Goal: Task Accomplishment & Management: Contribute content

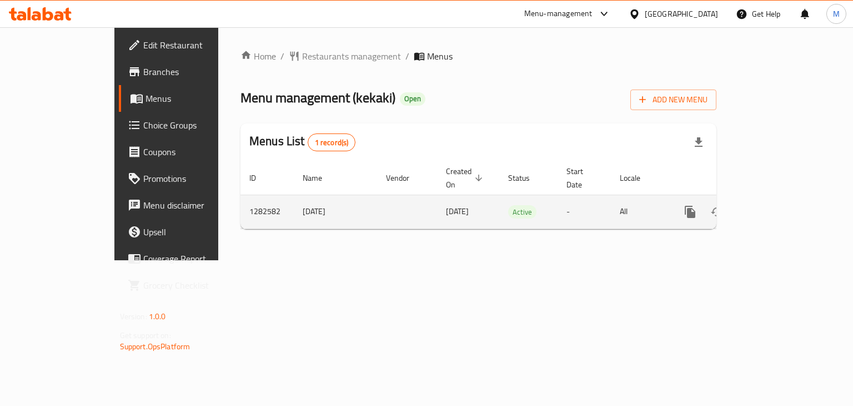
click at [777, 205] on icon "enhanced table" at bounding box center [770, 211] width 13 height 13
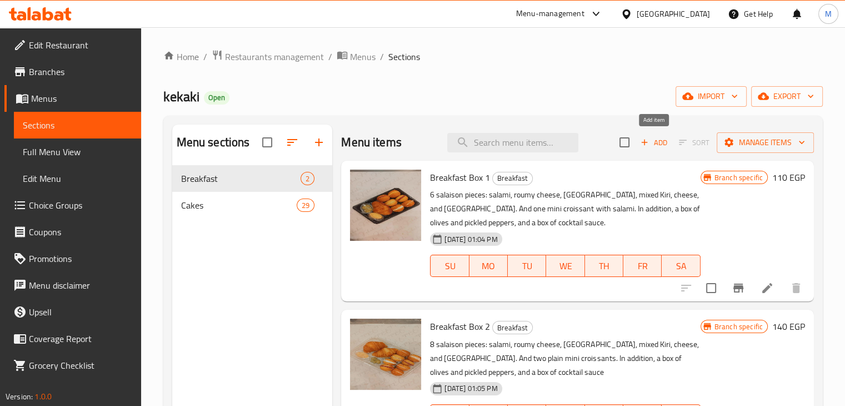
click at [648, 146] on icon "button" at bounding box center [645, 142] width 10 height 10
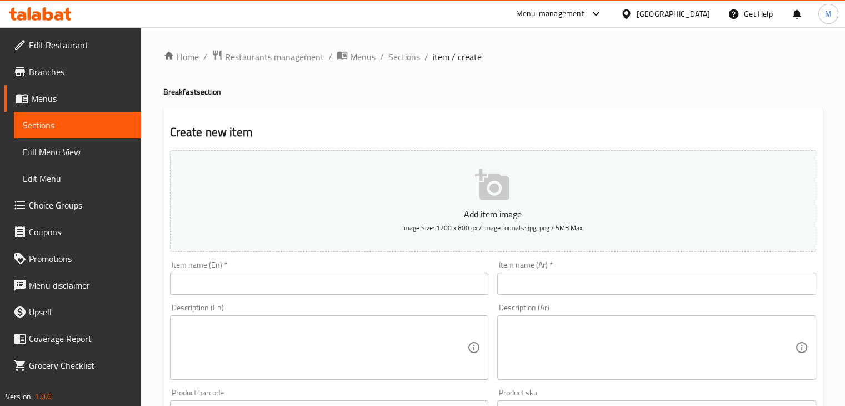
click at [337, 278] on input "text" at bounding box center [329, 283] width 319 height 22
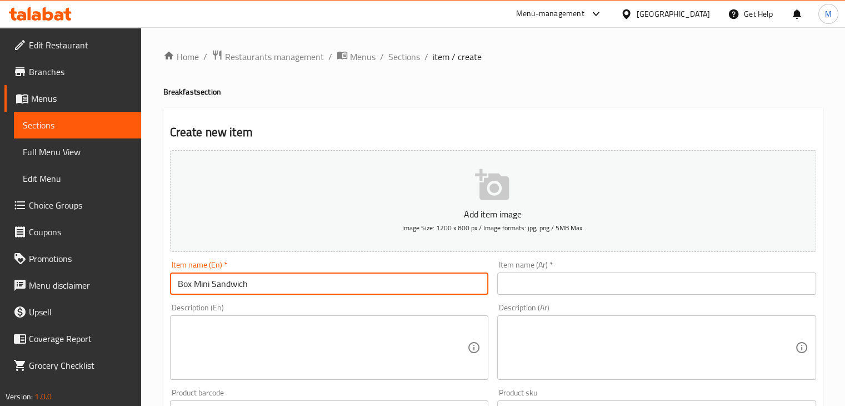
type input "Box Mini Sandwich"
click at [533, 277] on input "text" at bounding box center [656, 283] width 319 height 22
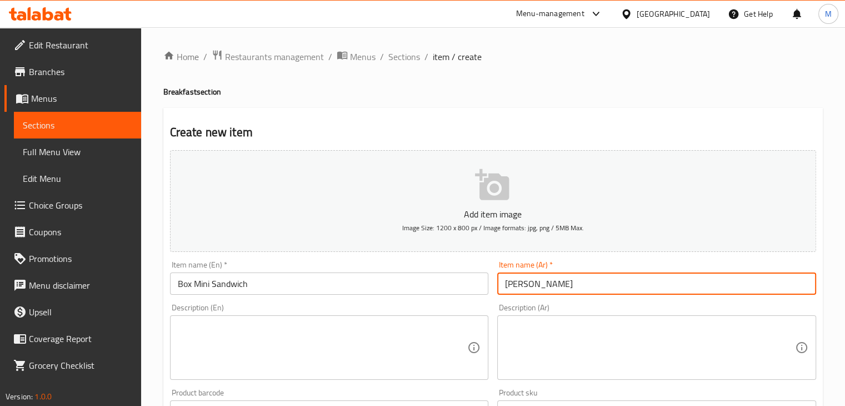
type input "[PERSON_NAME]"
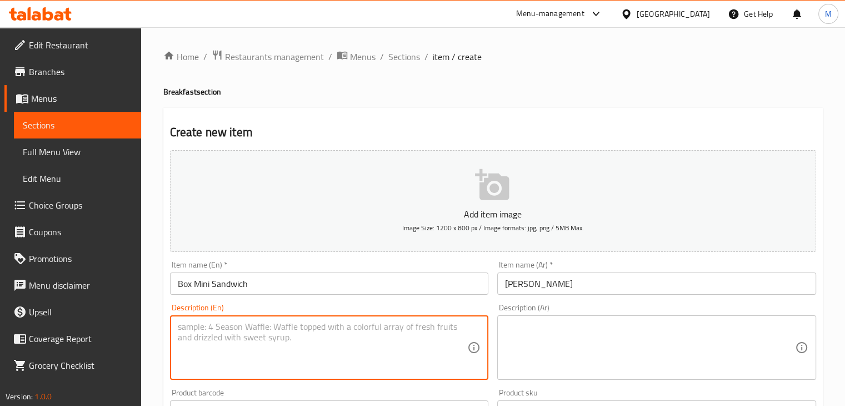
click at [416, 348] on textarea at bounding box center [323, 347] width 290 height 53
type textarea "Mini sandwiches consists of: 7 salami, 7 roumi cheese and 6 turkey"
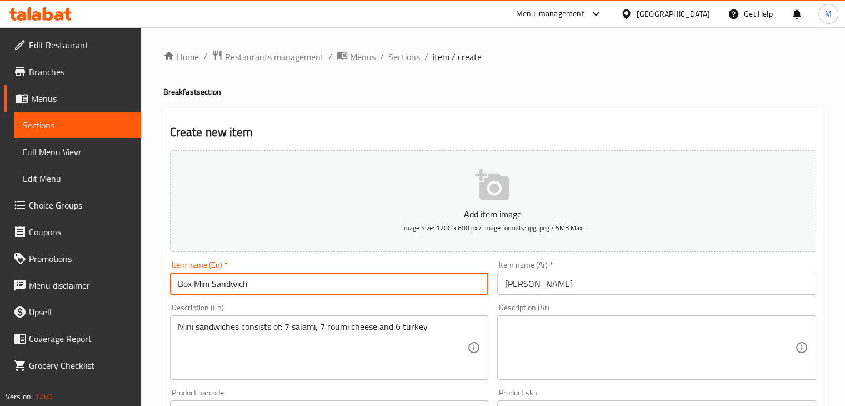
click at [295, 283] on input "Box Mini Sandwich" at bounding box center [329, 283] width 319 height 22
click at [193, 285] on input "Box Mini Sandwich" at bounding box center [329, 283] width 319 height 22
click at [276, 285] on input "Box 20 Mini Sandwich" at bounding box center [329, 283] width 319 height 22
type input "Box 20 Mini Sandwiches"
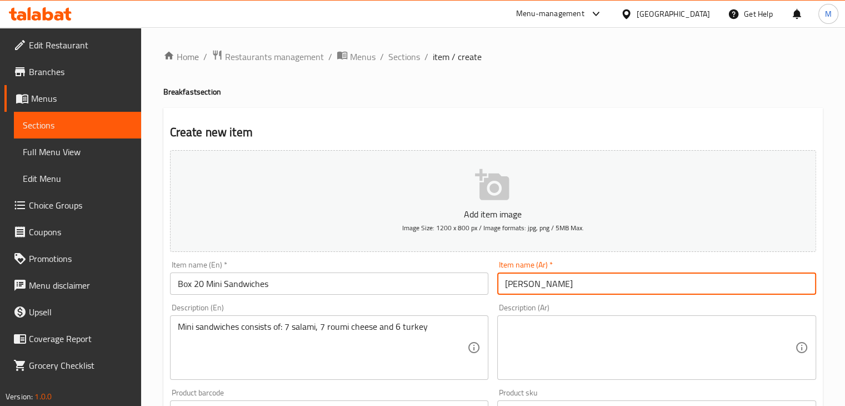
click at [568, 288] on input "[PERSON_NAME]" at bounding box center [656, 283] width 319 height 22
type input "بوكس 20 [PERSON_NAME]"
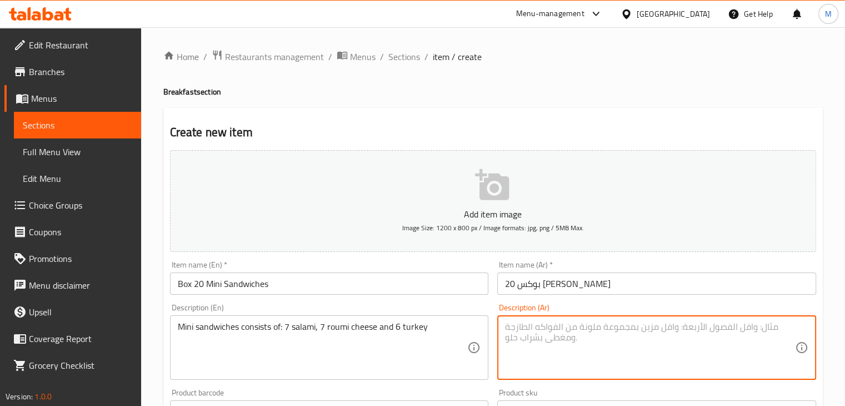
click at [573, 354] on textarea at bounding box center [650, 347] width 290 height 53
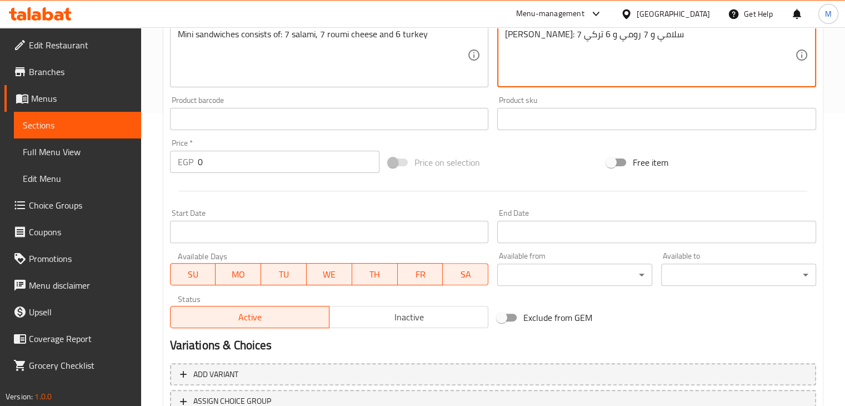
scroll to position [379, 0]
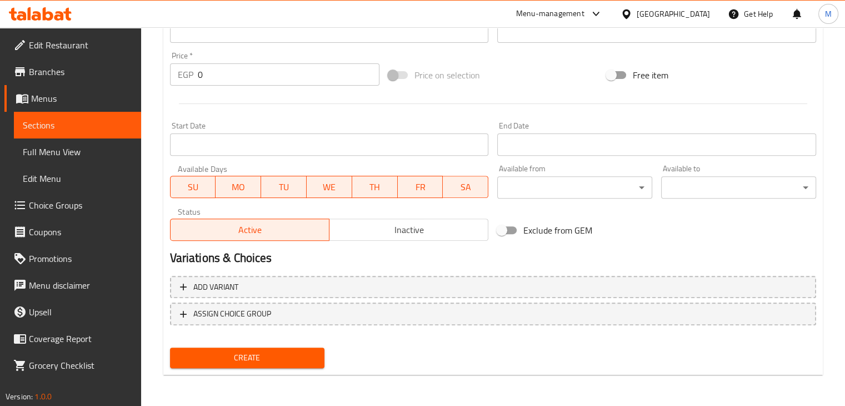
type textarea "[PERSON_NAME]: 7 سلامي و 7 رومي و 6 تركي"
click at [229, 68] on input "0" at bounding box center [289, 74] width 182 height 22
type input "300"
click at [258, 346] on div "Create" at bounding box center [248, 357] width 164 height 29
click at [245, 353] on span "Create" at bounding box center [247, 358] width 137 height 14
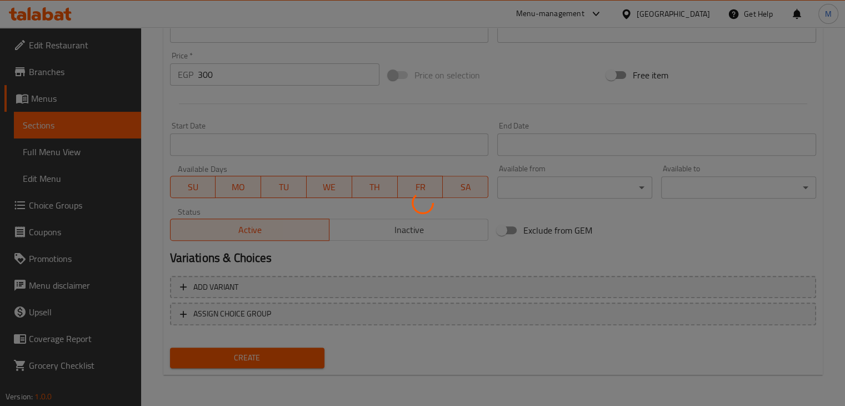
type input "0"
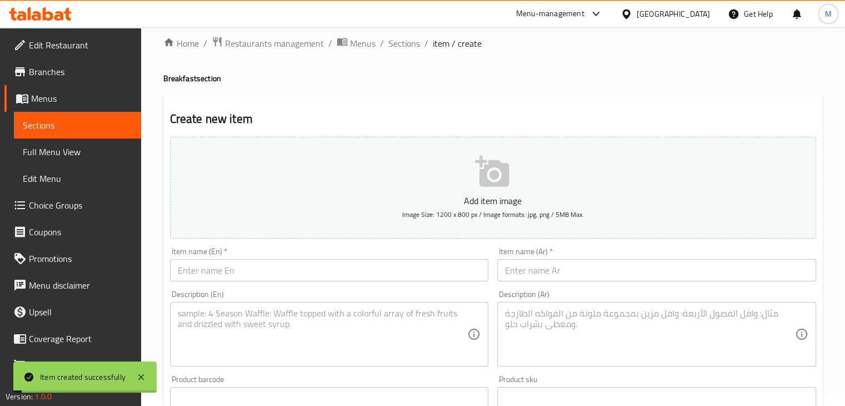
scroll to position [0, 0]
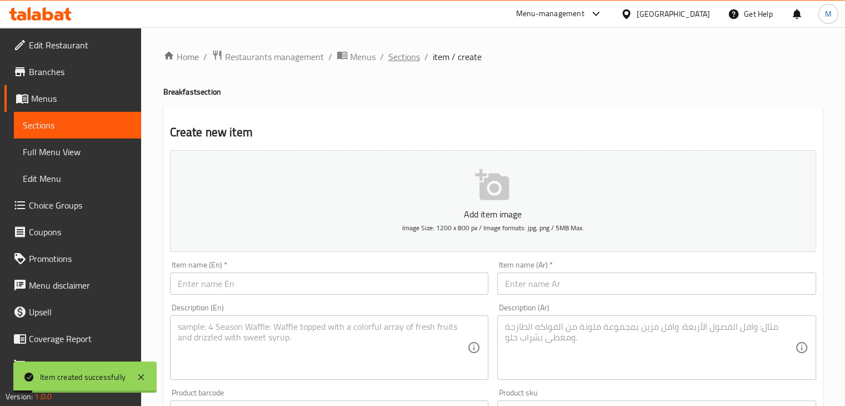
click at [414, 56] on span "Sections" at bounding box center [404, 56] width 32 height 13
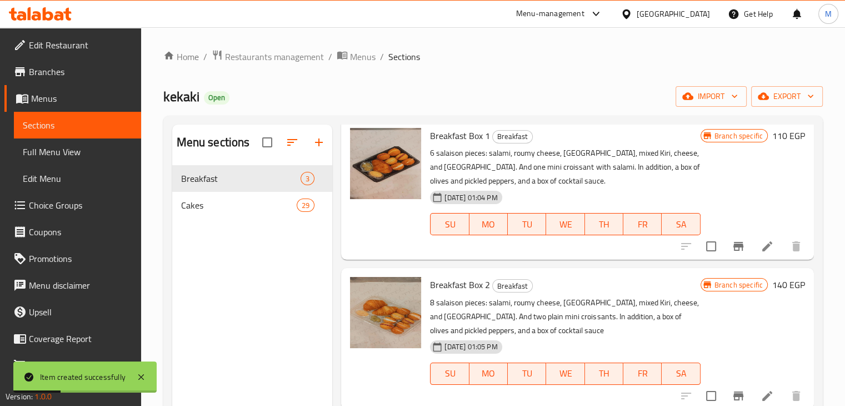
scroll to position [156, 0]
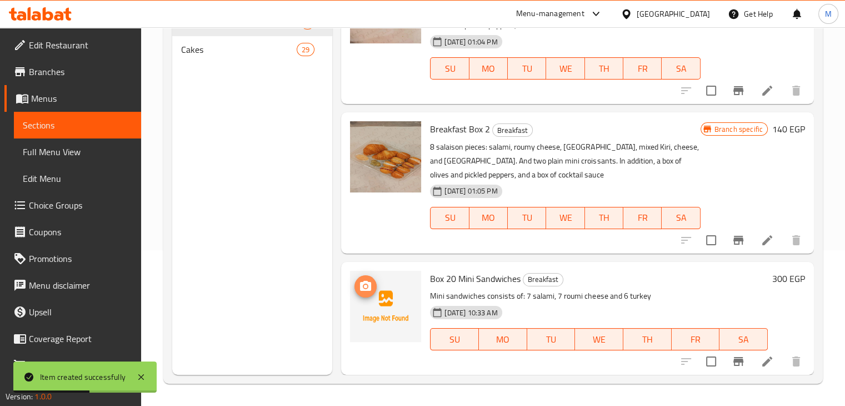
click at [361, 283] on icon "upload picture" at bounding box center [365, 286] width 11 height 10
